Goal: Information Seeking & Learning: Learn about a topic

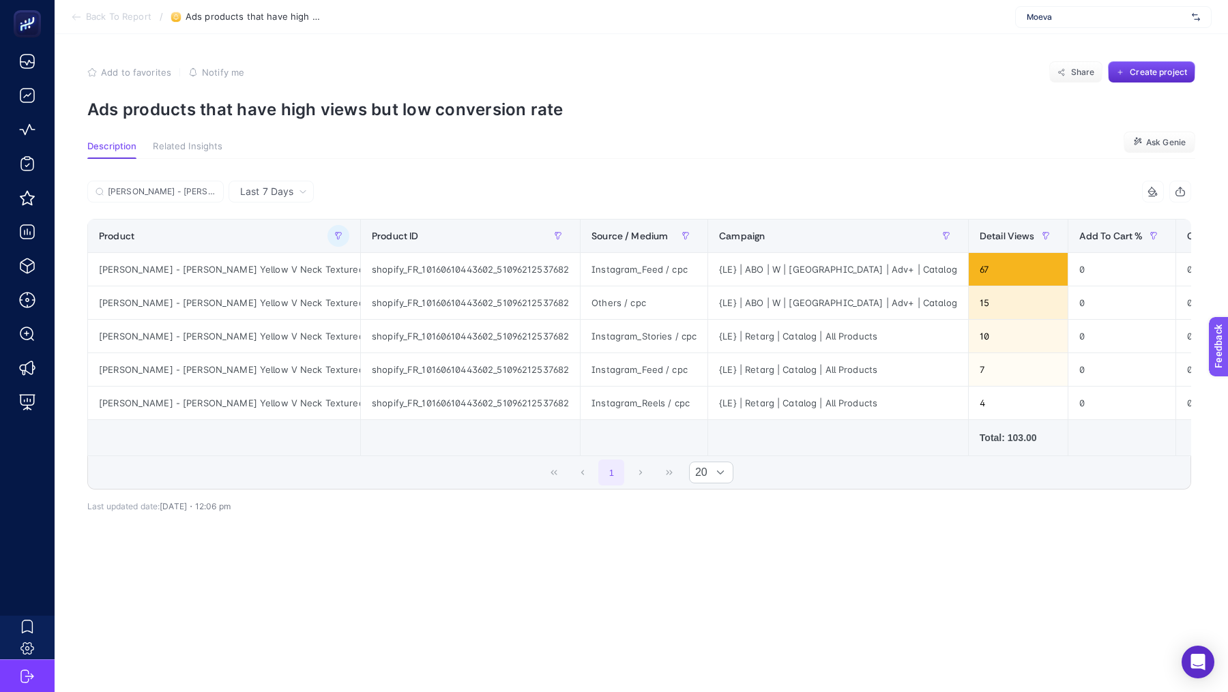
click at [1088, 21] on span "Moeva" at bounding box center [1107, 17] width 160 height 11
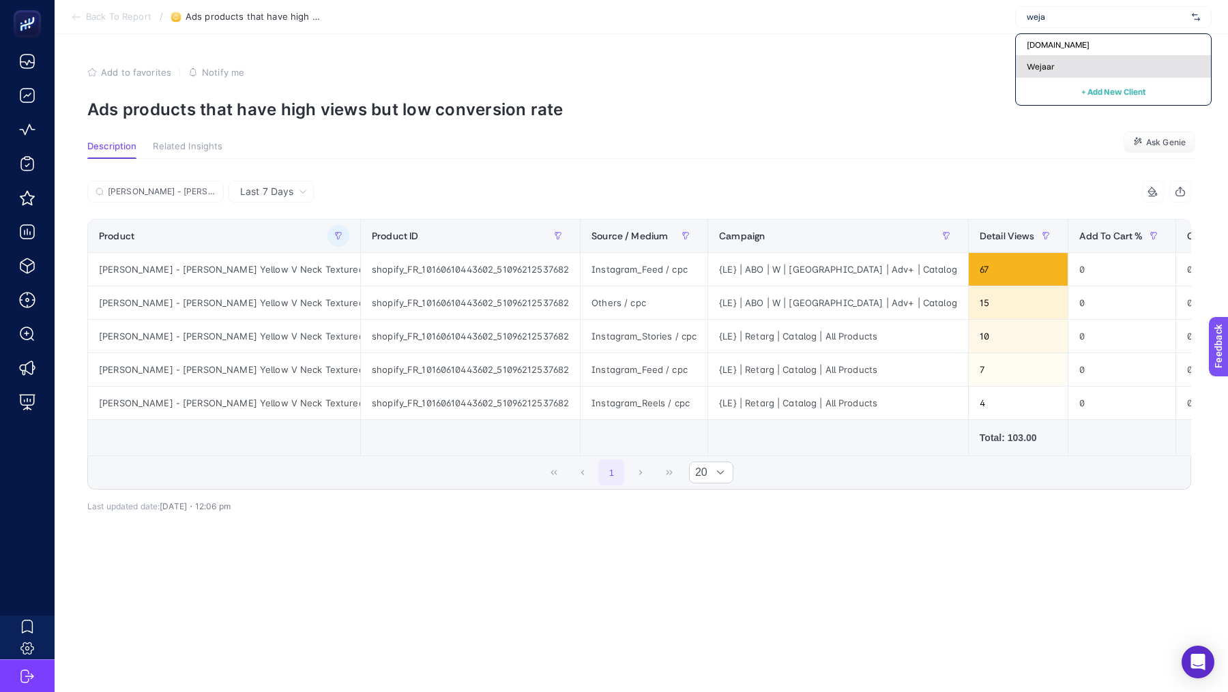
type input "weja"
click at [1124, 61] on div "Wejaar" at bounding box center [1113, 67] width 195 height 22
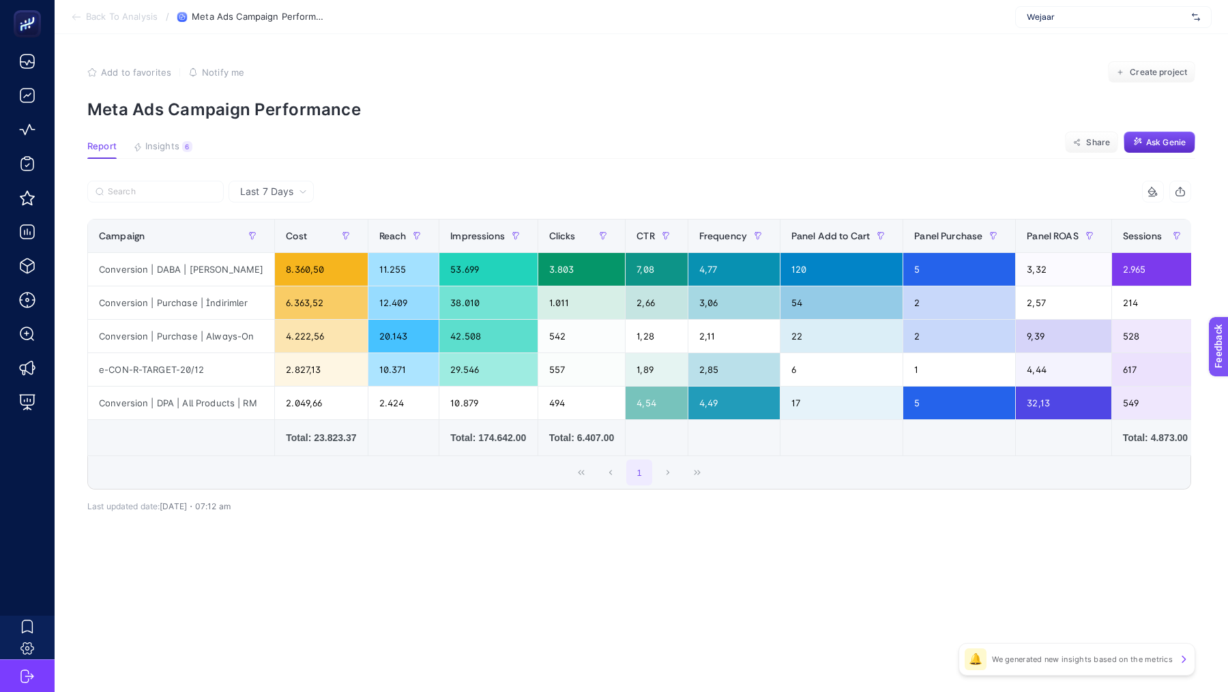
click at [1096, 18] on span "Wejaar" at bounding box center [1107, 17] width 160 height 11
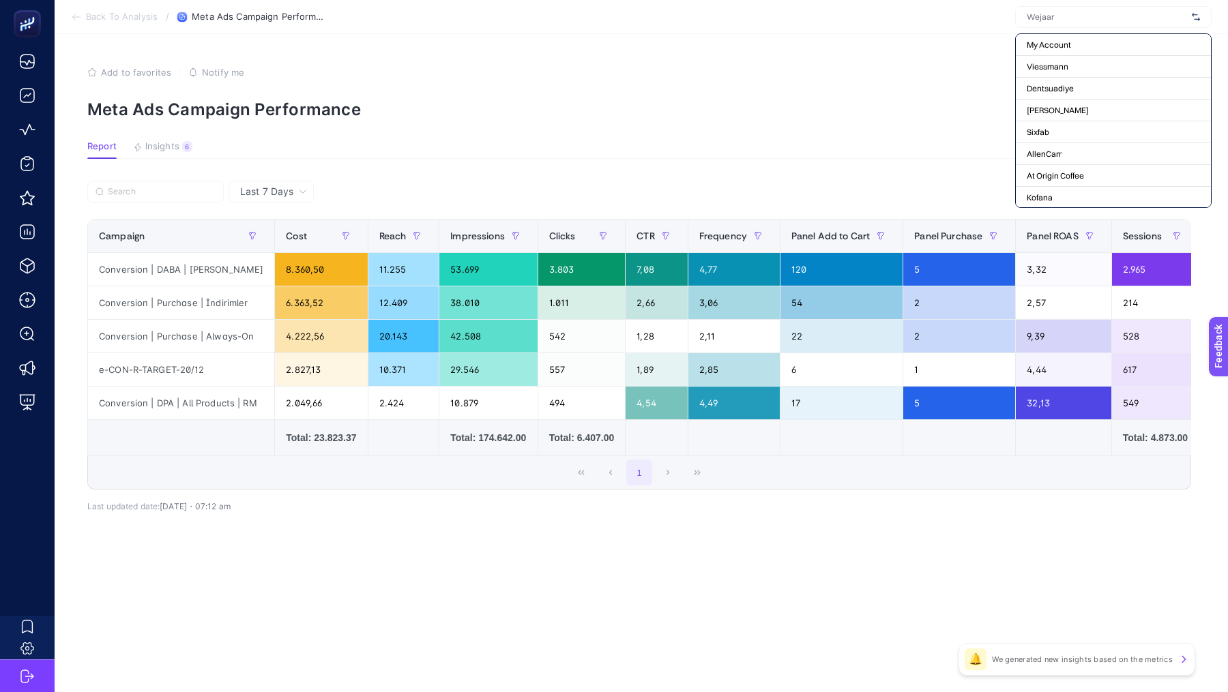
click at [695, 111] on p "Meta Ads Campaign Performance" at bounding box center [641, 110] width 1108 height 20
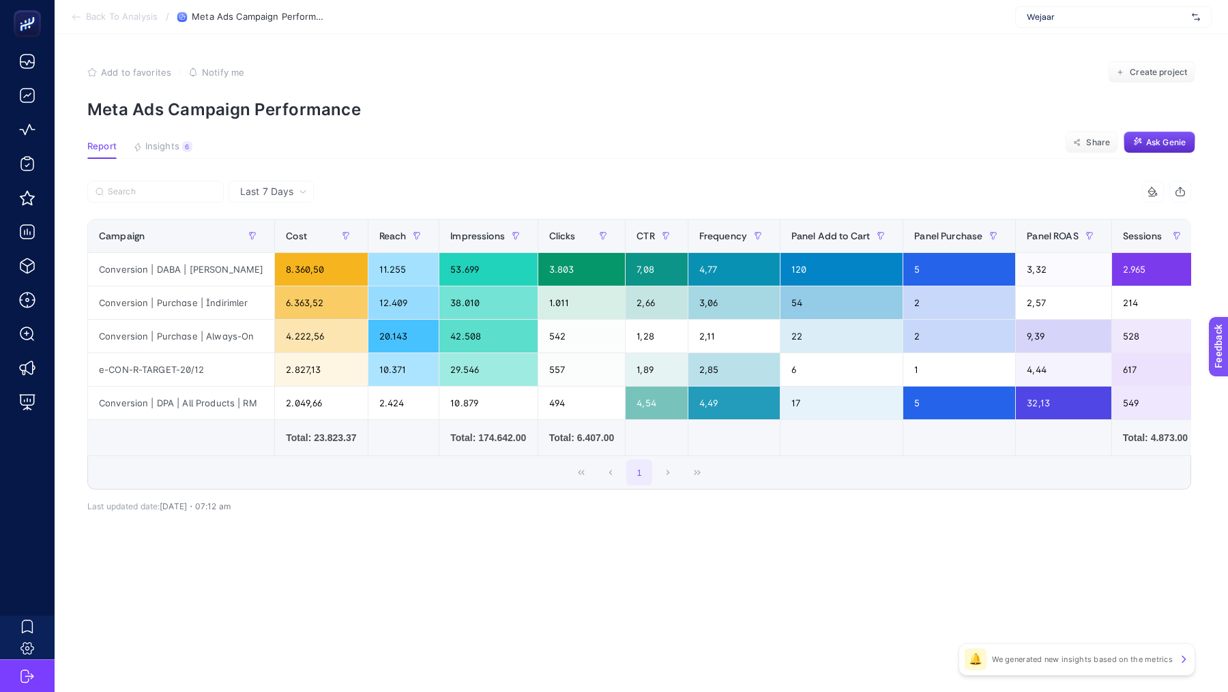
click at [96, 19] on span "Back To Analysis" at bounding box center [122, 17] width 72 height 11
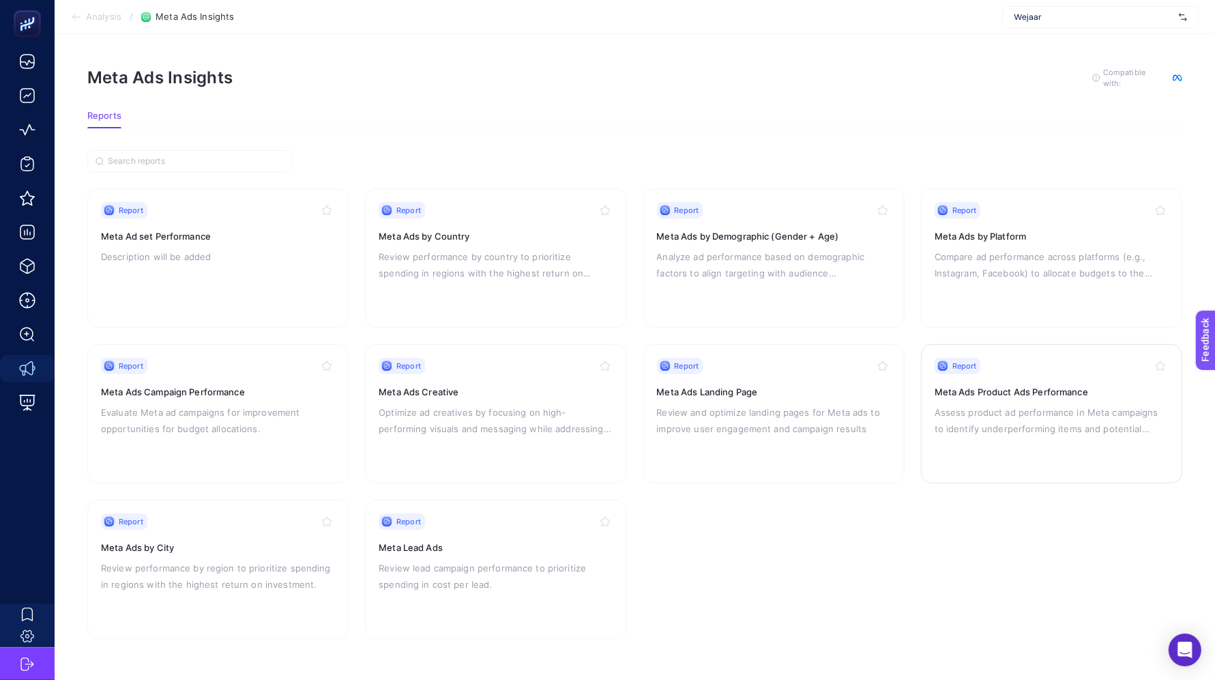
click at [967, 430] on p "Assess product ad performance in Meta campaigns to identify underperforming ite…" at bounding box center [1052, 420] width 234 height 33
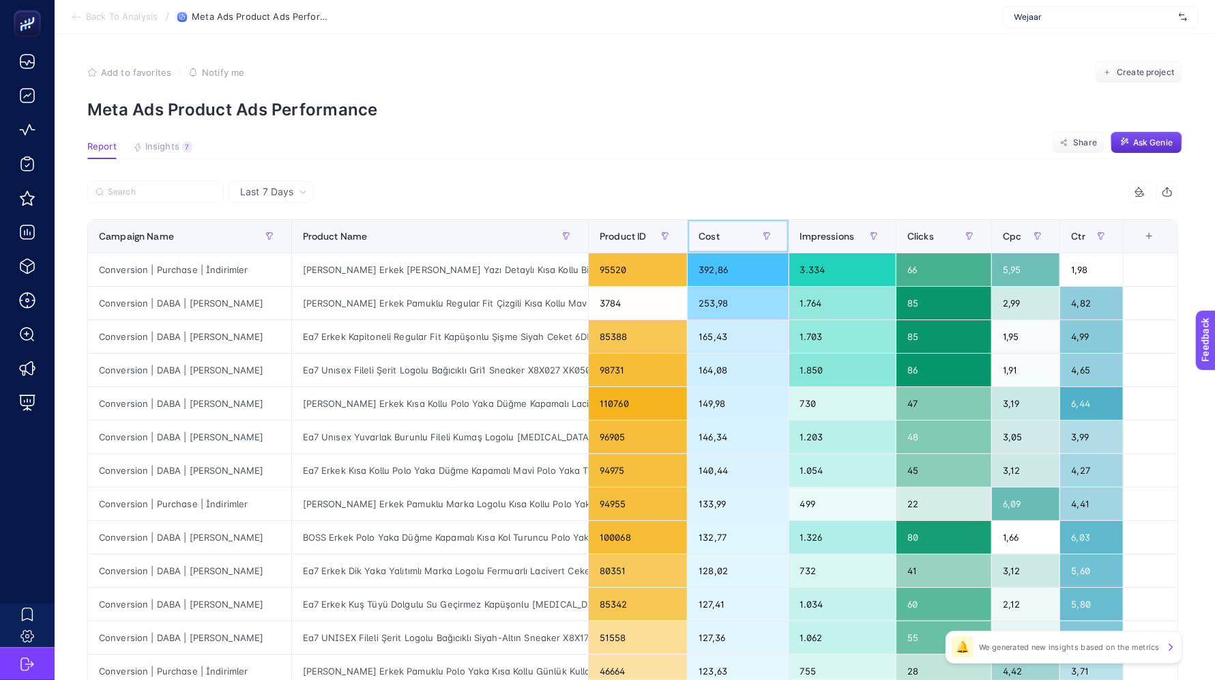
click at [711, 235] on span "Cost" at bounding box center [709, 236] width 21 height 11
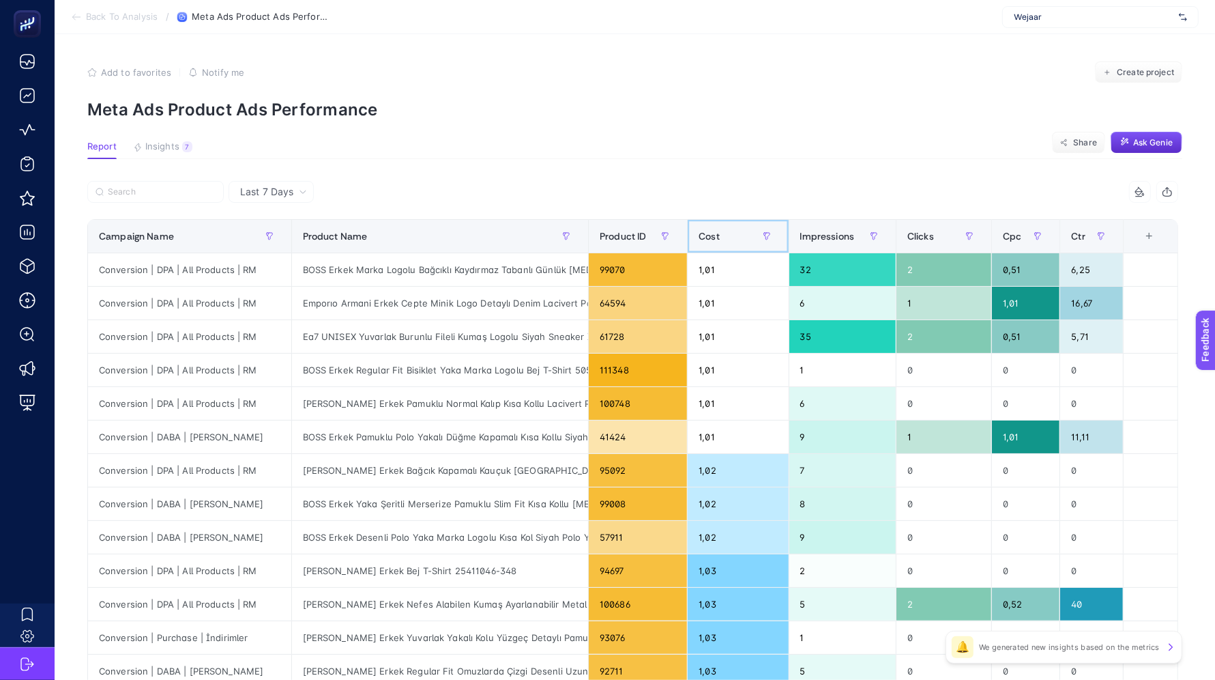
click at [711, 235] on span "Cost" at bounding box center [709, 236] width 21 height 11
